Goal: Check status: Check status

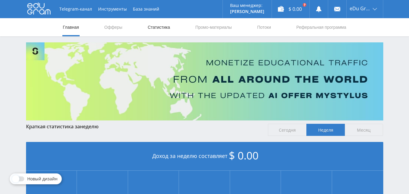
click at [150, 26] on link "Статистика" at bounding box center [159, 27] width 24 height 18
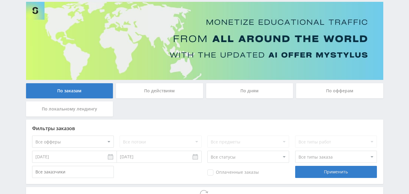
scroll to position [64, 0]
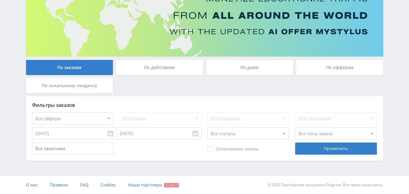
click at [347, 71] on div "По офферам" at bounding box center [339, 67] width 87 height 15
click at [0, 0] on input "По офферам" at bounding box center [0, 0] width 0 height 0
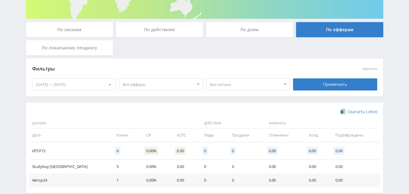
scroll to position [121, 0]
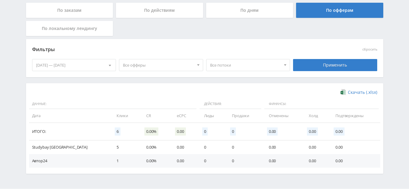
click at [96, 65] on div "[DATE] — [DATE]" at bounding box center [74, 65] width 84 height 12
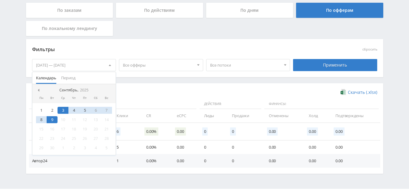
click at [52, 119] on div "9" at bounding box center [52, 119] width 11 height 7
click at [52, 118] on div "9" at bounding box center [52, 119] width 11 height 7
click at [41, 121] on div "8" at bounding box center [41, 119] width 11 height 7
click at [51, 120] on div "9" at bounding box center [52, 119] width 11 height 7
click at [48, 115] on div "1 2 3 4 5 6 7 8 9 10 11 12 13 14 15 16 17 18 19 20 21 22 23 24 25 26 27 28 29 3…" at bounding box center [74, 129] width 84 height 52
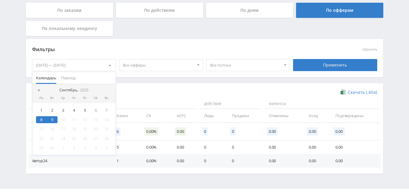
click at [52, 120] on div "9" at bounding box center [52, 119] width 11 height 7
click at [43, 64] on div "[DATE] — [DATE]" at bounding box center [74, 65] width 84 height 12
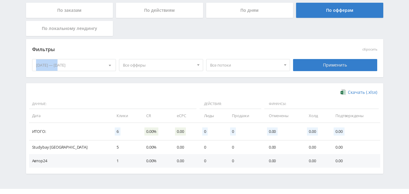
click at [43, 64] on div "[DATE] — [DATE]" at bounding box center [74, 65] width 84 height 12
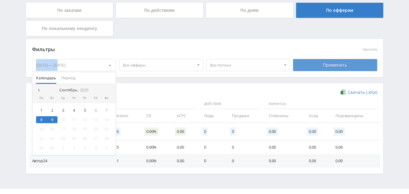
click at [322, 62] on div "Применить" at bounding box center [335, 65] width 84 height 12
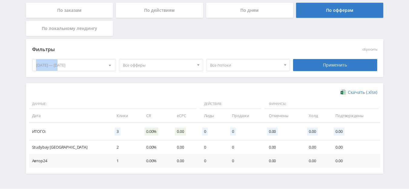
click at [41, 67] on div "[DATE] — [DATE]" at bounding box center [74, 65] width 84 height 12
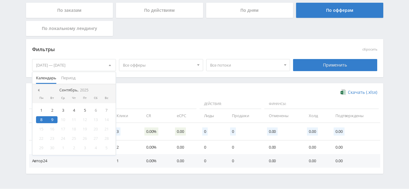
click at [151, 94] on div "Скачать (.xlsx)" at bounding box center [204, 92] width 345 height 6
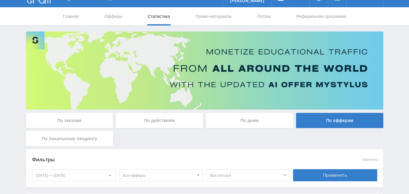
scroll to position [0, 0]
